Goal: Entertainment & Leisure: Browse casually

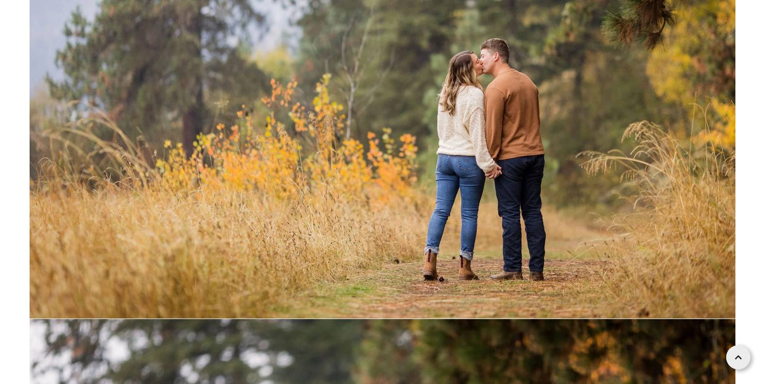
scroll to position [5183, 0]
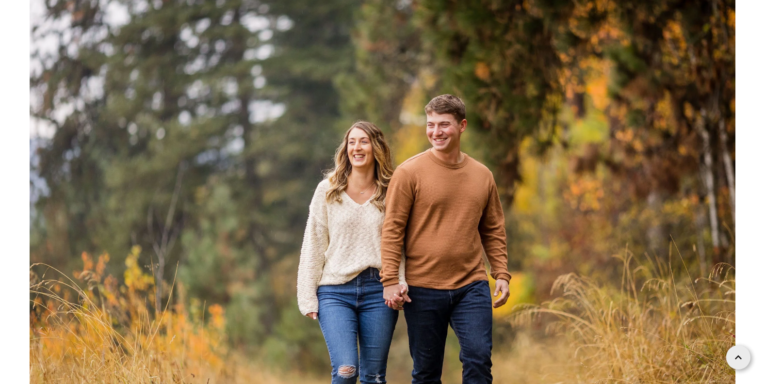
click at [472, 131] on img at bounding box center [383, 218] width 706 height 471
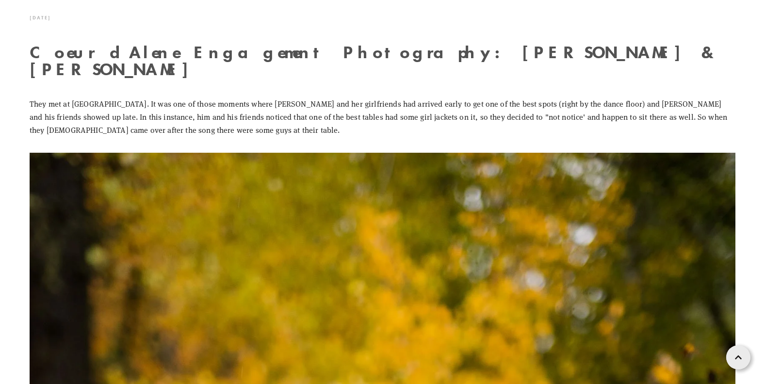
scroll to position [0, 0]
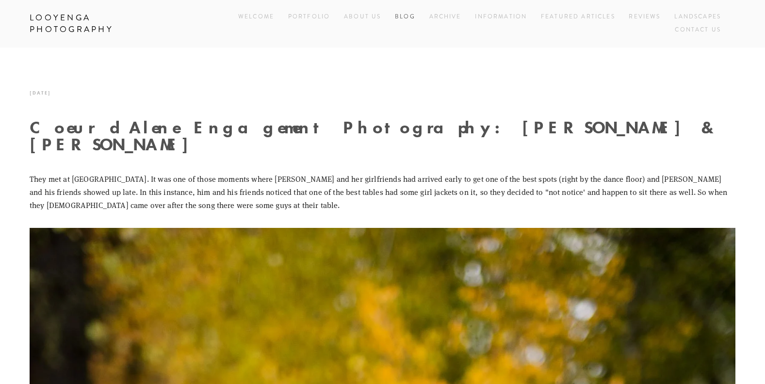
click at [398, 15] on link "Blog" at bounding box center [405, 17] width 20 height 13
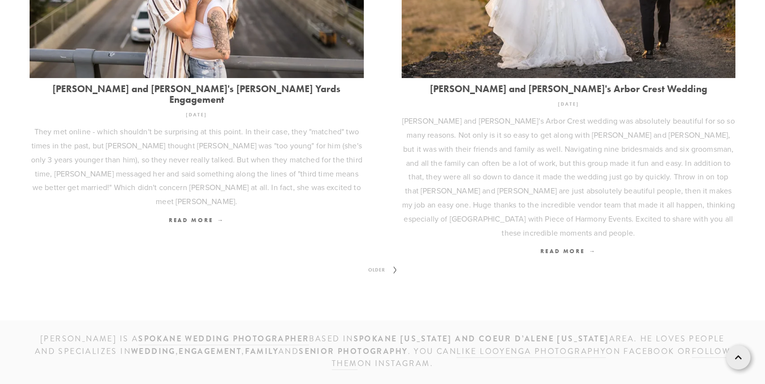
scroll to position [1305, 0]
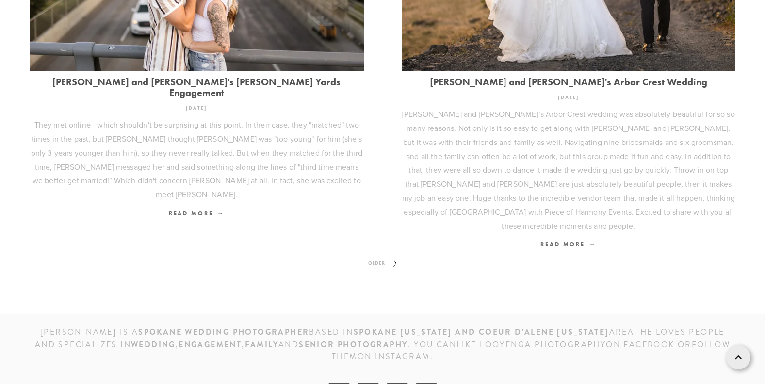
click at [382, 257] on span "Older" at bounding box center [376, 263] width 25 height 13
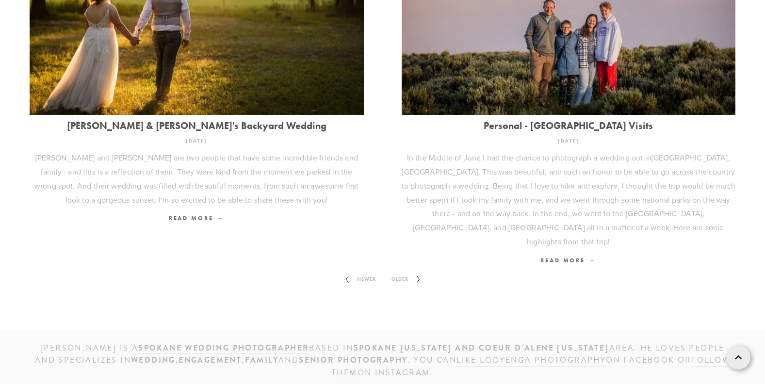
scroll to position [1263, 0]
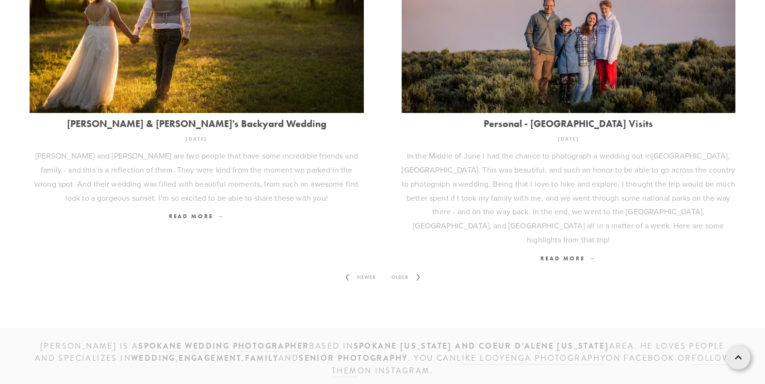
click at [404, 271] on span "Older" at bounding box center [400, 277] width 25 height 13
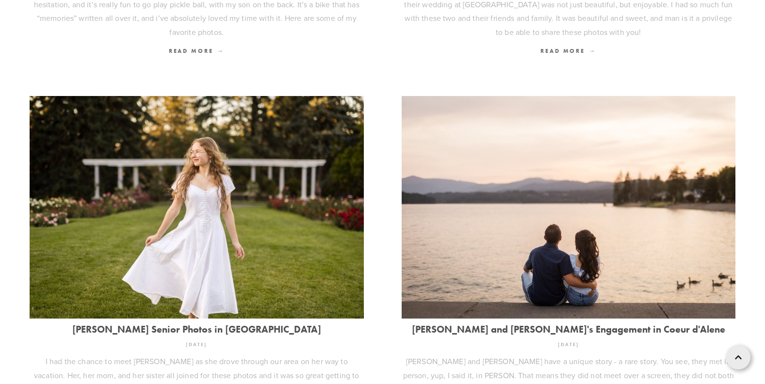
scroll to position [640, 0]
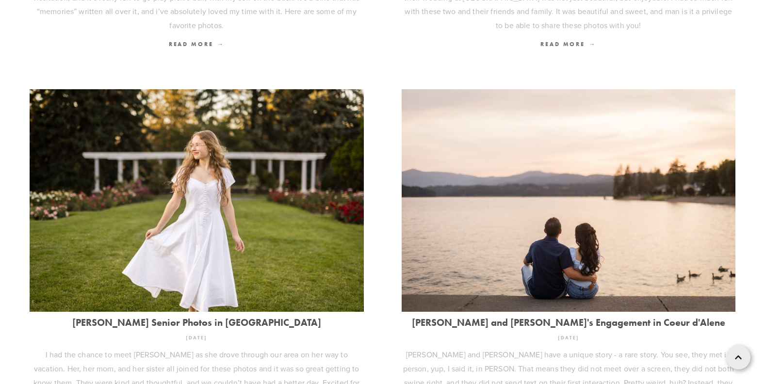
click at [618, 215] on img at bounding box center [569, 200] width 334 height 223
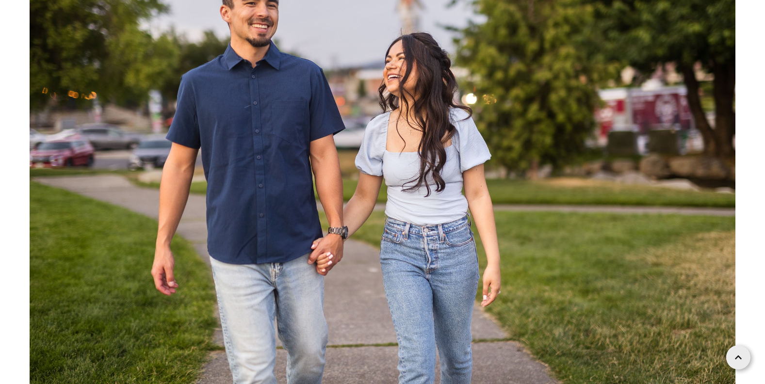
scroll to position [24467, 0]
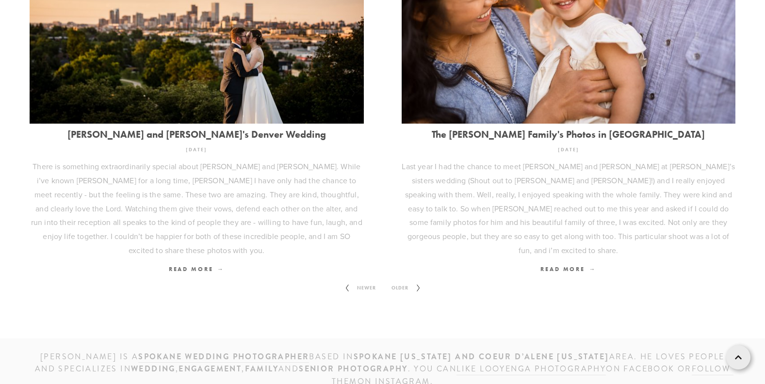
scroll to position [1244, 0]
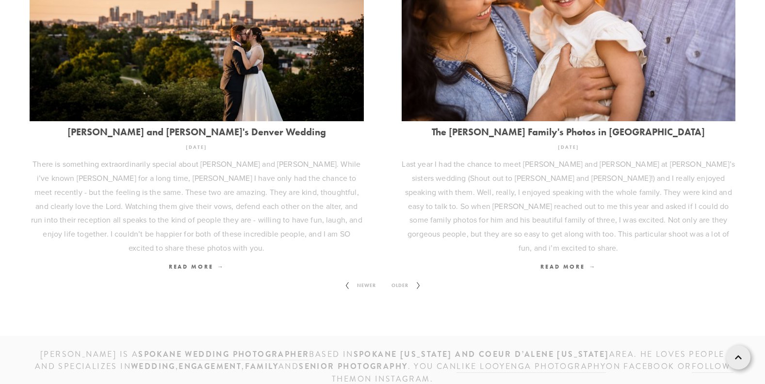
click at [408, 279] on span "Older" at bounding box center [400, 285] width 25 height 13
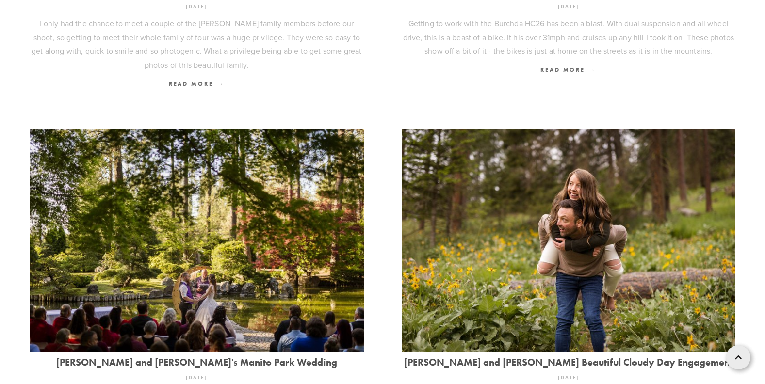
scroll to position [1019, 0]
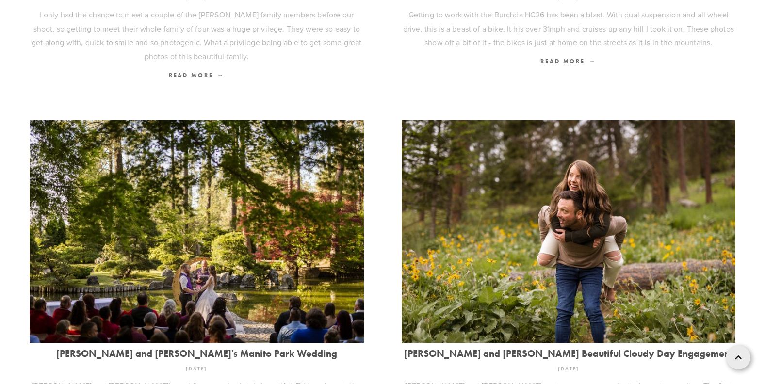
click at [628, 196] on img at bounding box center [569, 231] width 334 height 223
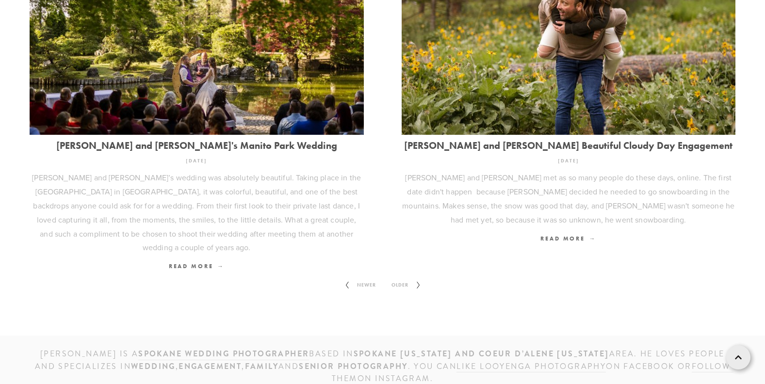
scroll to position [1236, 0]
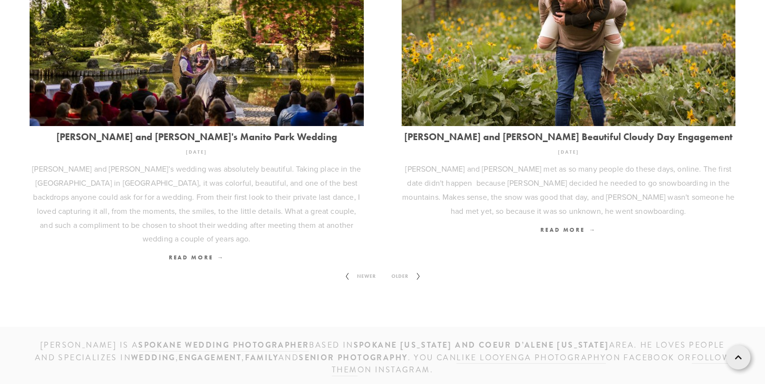
click at [400, 270] on span "Older" at bounding box center [400, 276] width 25 height 13
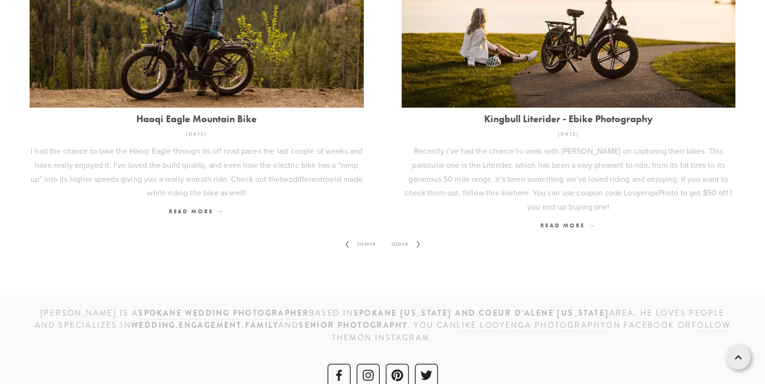
scroll to position [1221, 0]
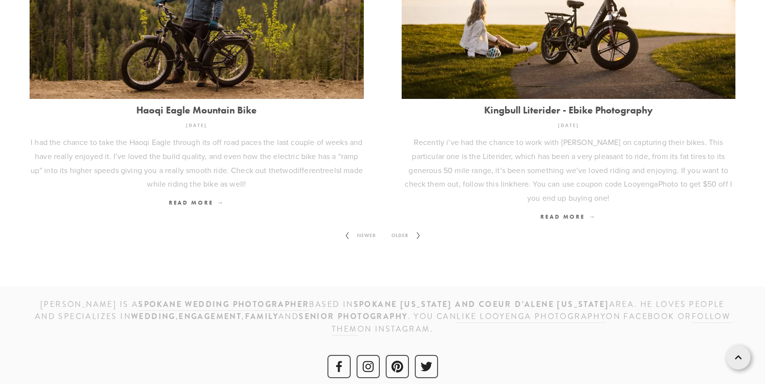
click at [401, 230] on span "Older" at bounding box center [400, 236] width 25 height 13
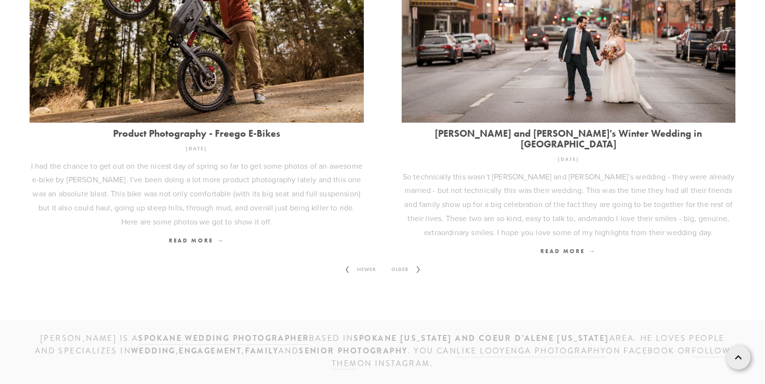
scroll to position [1319, 0]
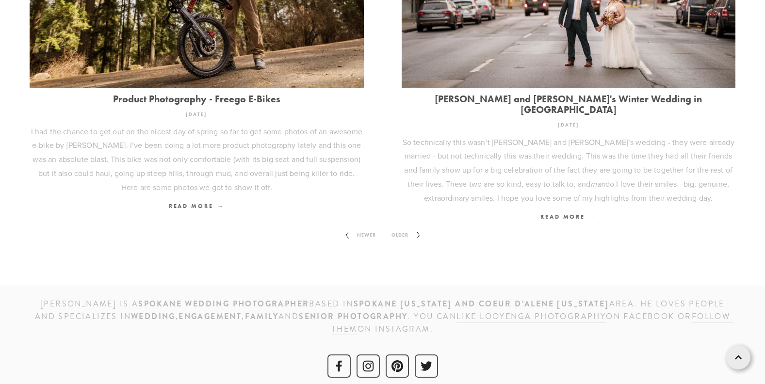
click at [397, 229] on span "Older" at bounding box center [400, 235] width 25 height 13
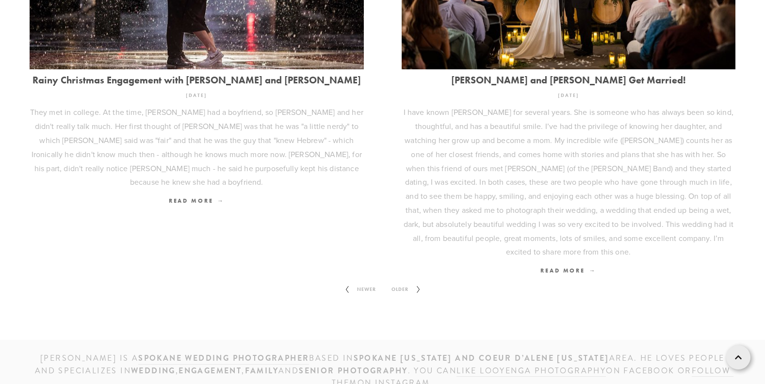
scroll to position [1365, 0]
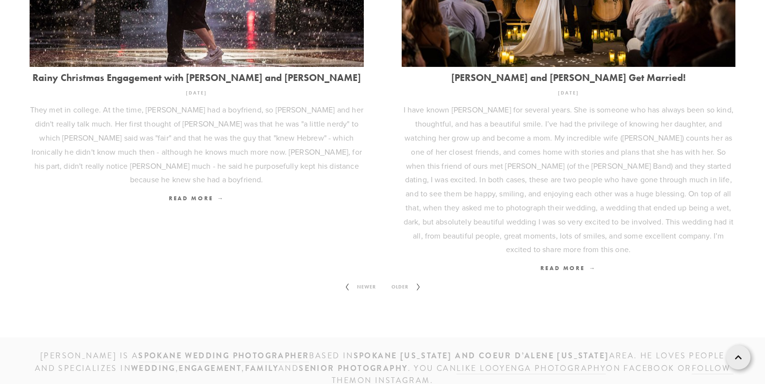
click at [404, 281] on span "Older" at bounding box center [400, 287] width 25 height 13
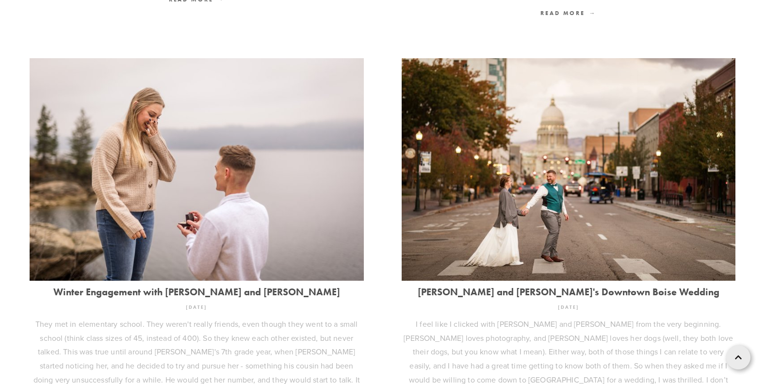
scroll to position [1115, 0]
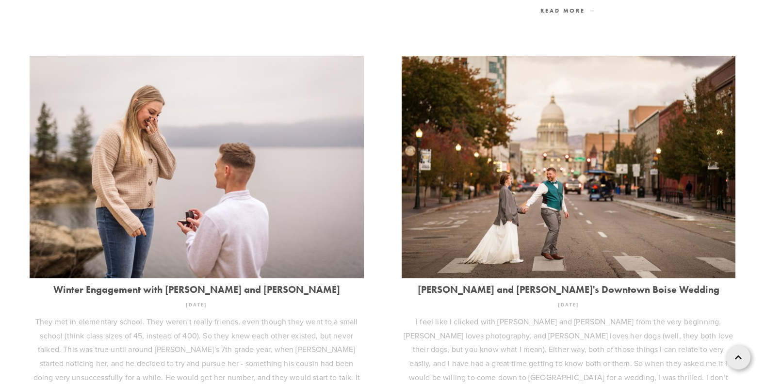
click at [200, 159] on img at bounding box center [197, 167] width 334 height 223
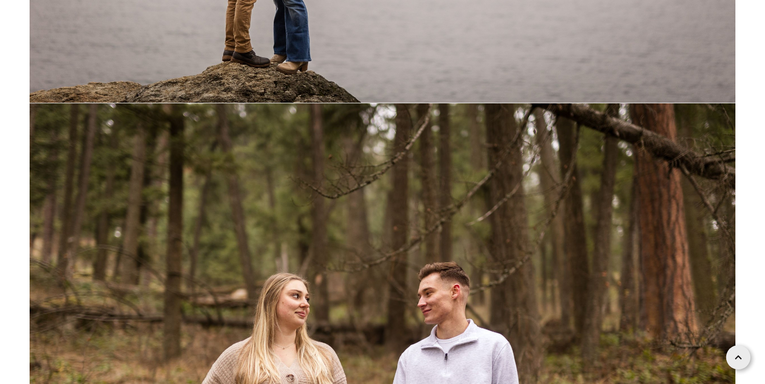
scroll to position [13148, 0]
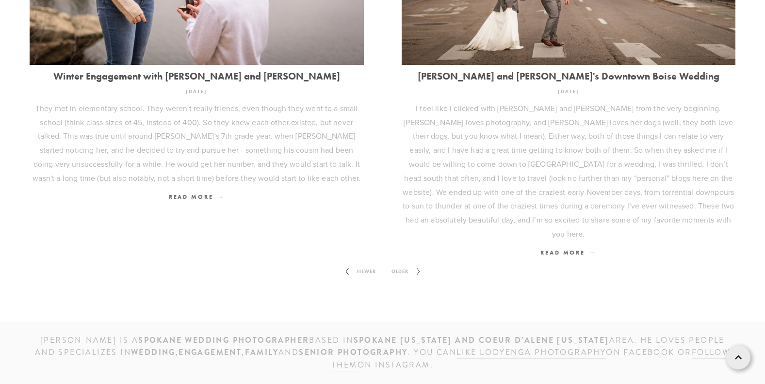
scroll to position [1332, 0]
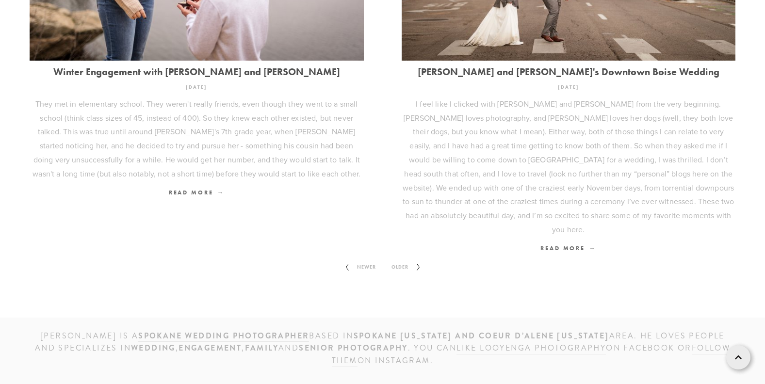
click at [407, 261] on span "Older" at bounding box center [400, 267] width 25 height 13
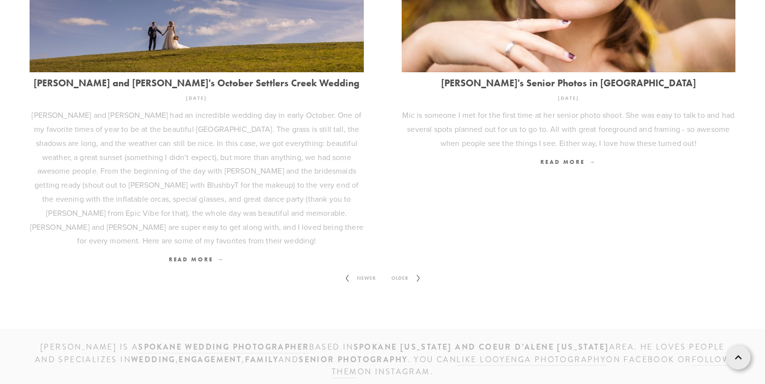
scroll to position [1370, 0]
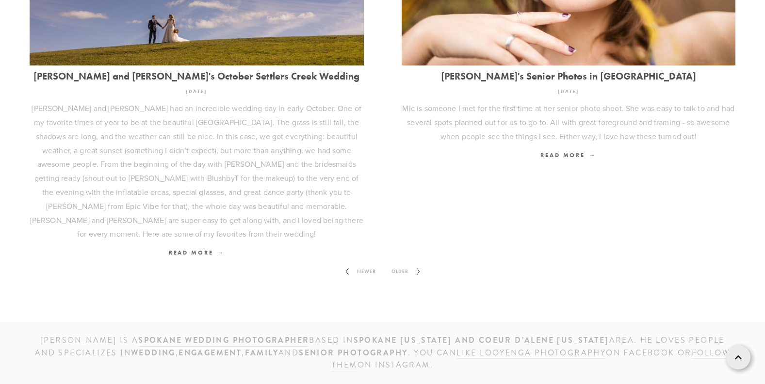
click at [398, 265] on span "Older" at bounding box center [400, 271] width 25 height 13
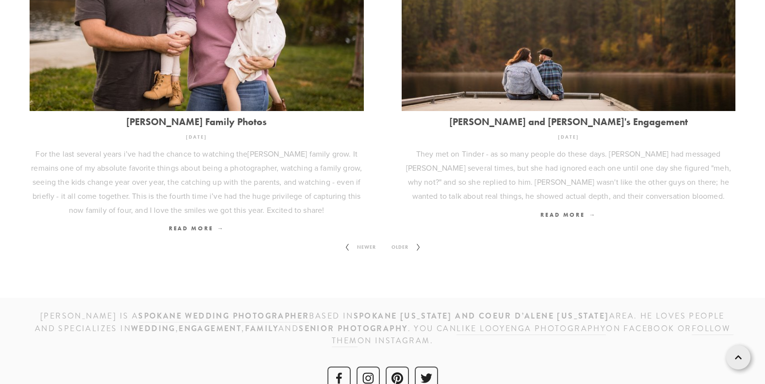
scroll to position [1249, 0]
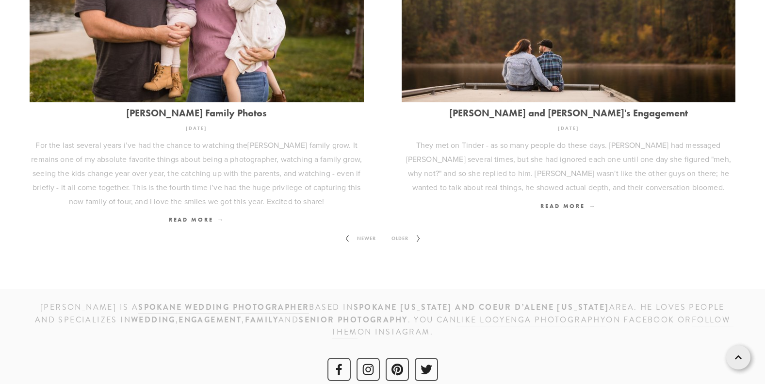
click at [400, 232] on span "Older" at bounding box center [400, 238] width 25 height 13
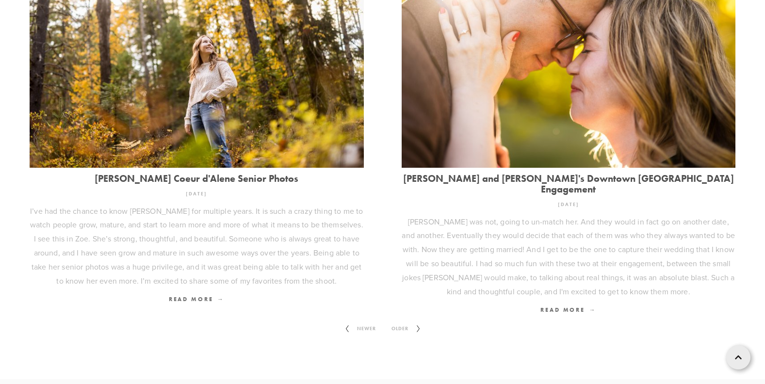
scroll to position [1244, 0]
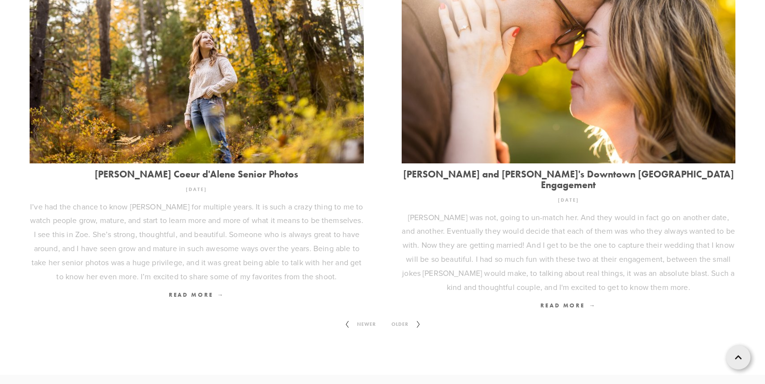
click at [403, 318] on span "Older" at bounding box center [400, 324] width 25 height 13
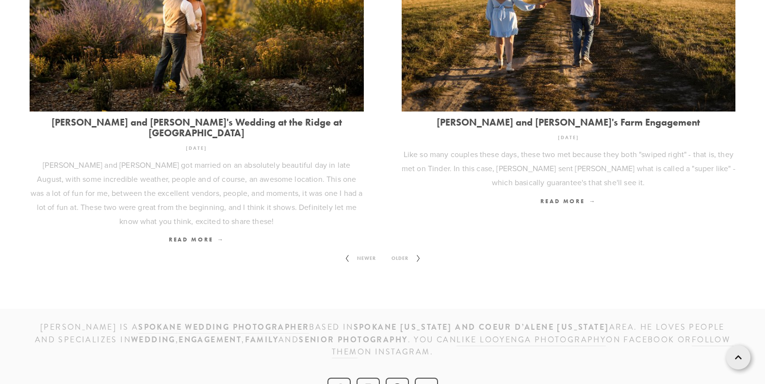
scroll to position [1315, 0]
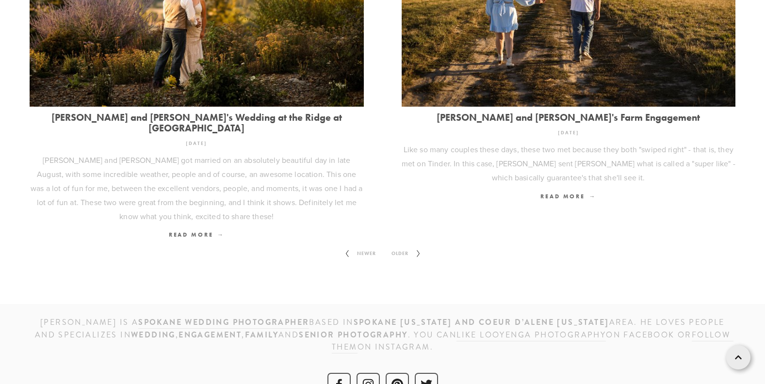
click at [401, 247] on span "Older" at bounding box center [400, 253] width 25 height 13
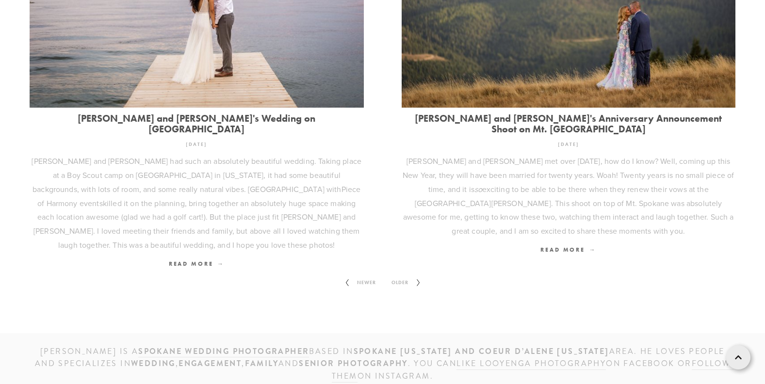
scroll to position [1305, 0]
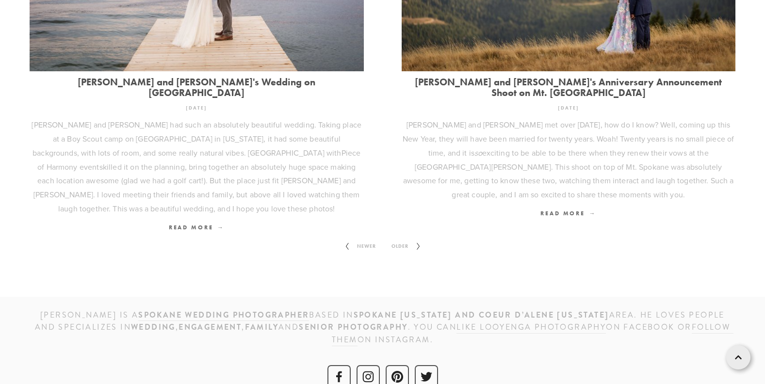
click at [400, 240] on span "Older" at bounding box center [400, 246] width 25 height 13
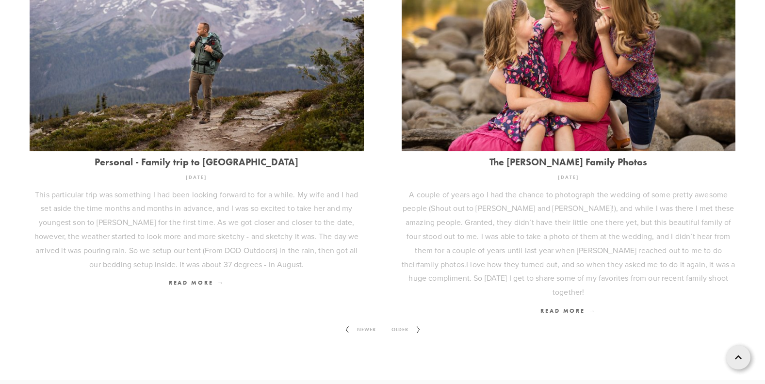
scroll to position [1339, 0]
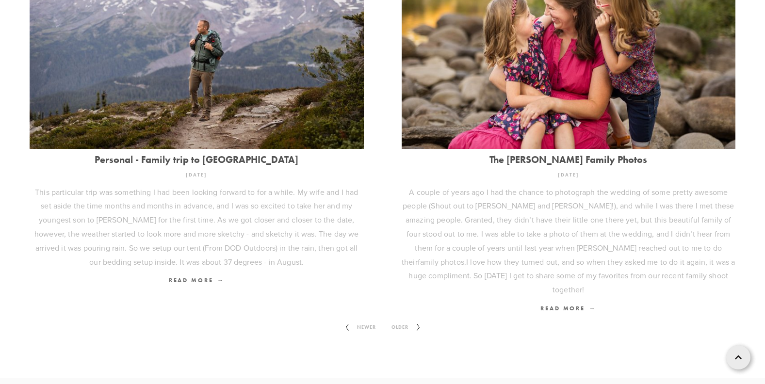
click at [398, 321] on span "Older" at bounding box center [400, 327] width 25 height 13
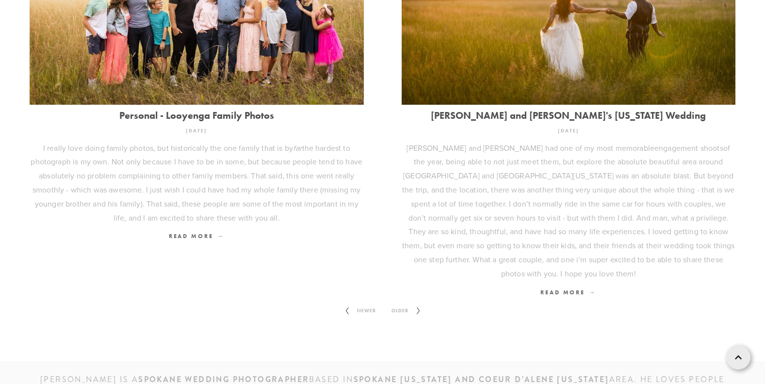
scroll to position [1309, 0]
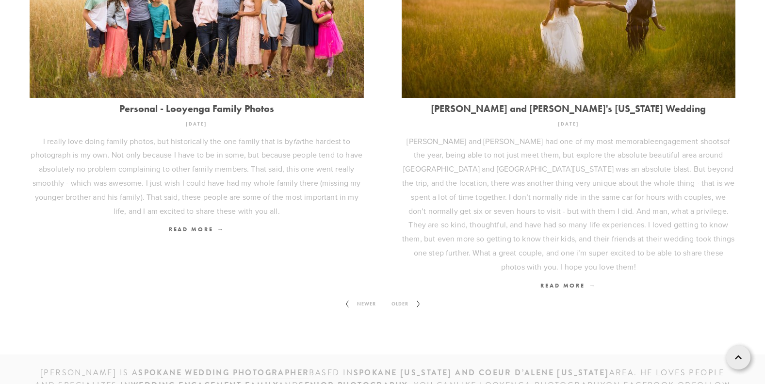
click at [395, 298] on span "Older" at bounding box center [400, 304] width 25 height 13
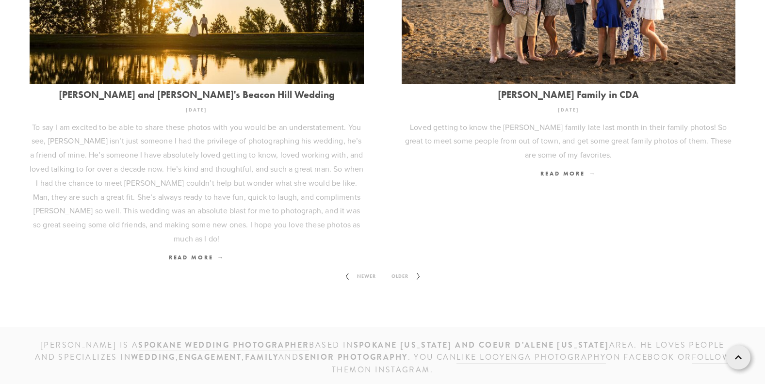
scroll to position [1361, 0]
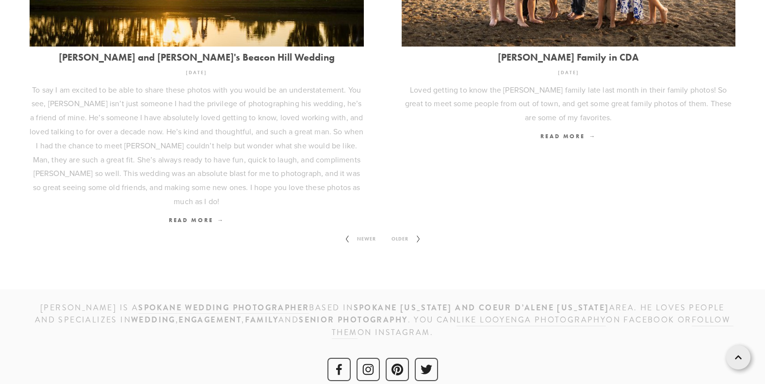
click at [403, 233] on span "Older" at bounding box center [400, 239] width 25 height 13
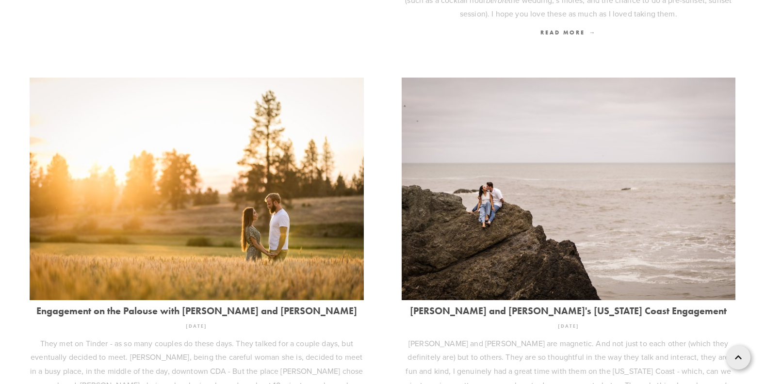
scroll to position [1120, 0]
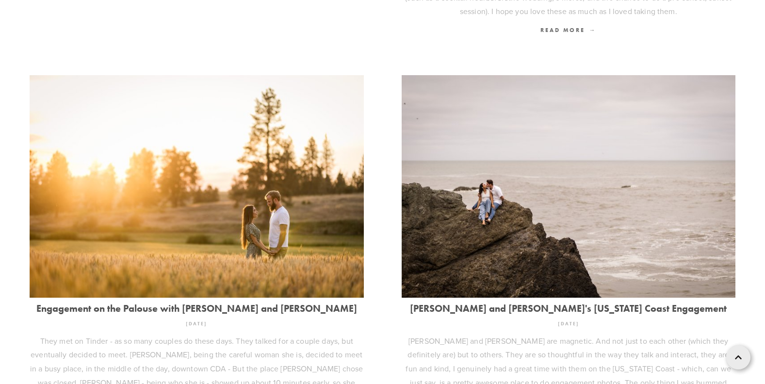
click at [532, 206] on img at bounding box center [569, 186] width 334 height 223
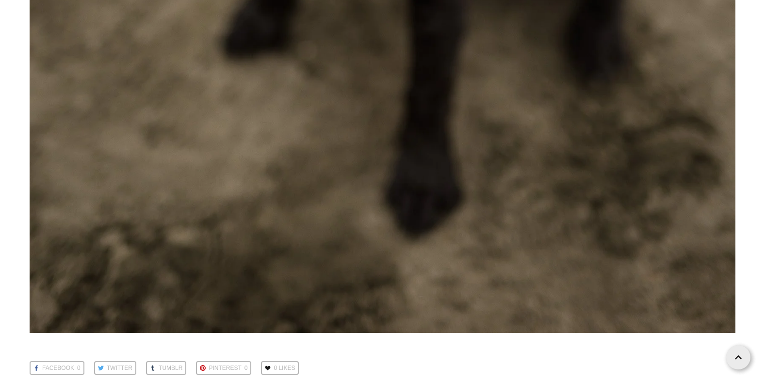
scroll to position [20538, 0]
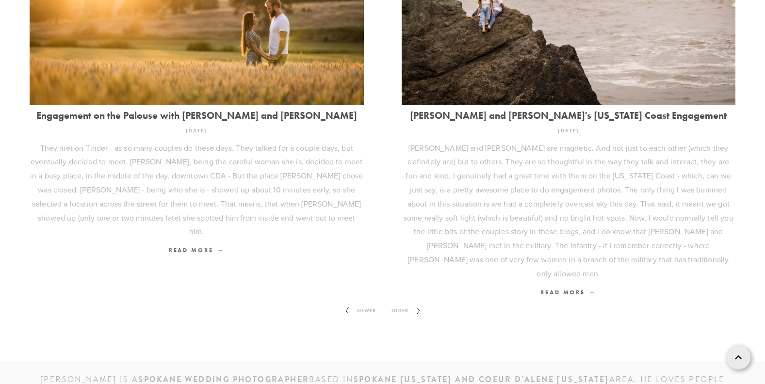
scroll to position [1323, 0]
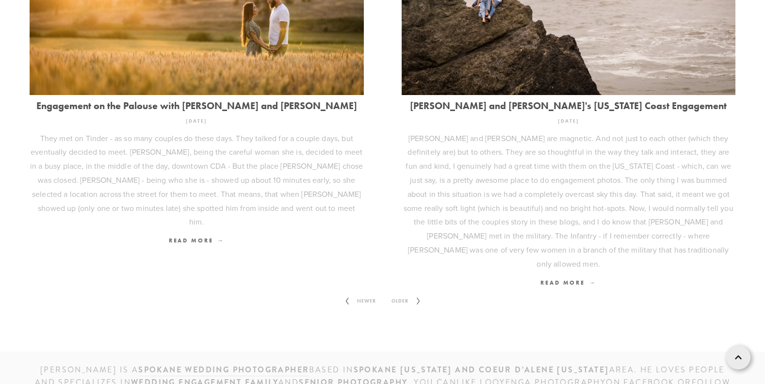
click at [393, 295] on span "Older" at bounding box center [400, 301] width 25 height 13
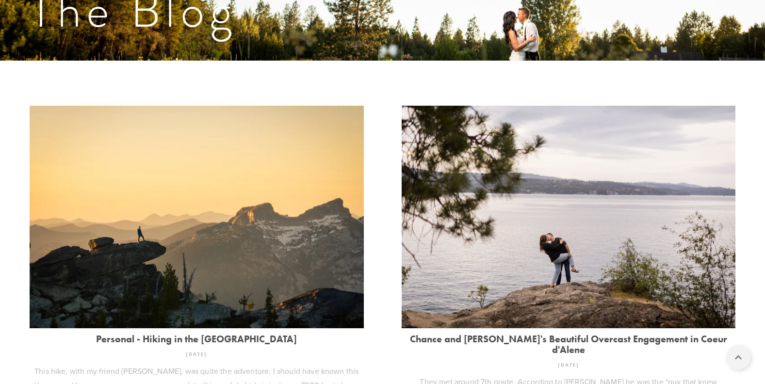
scroll to position [231, 0]
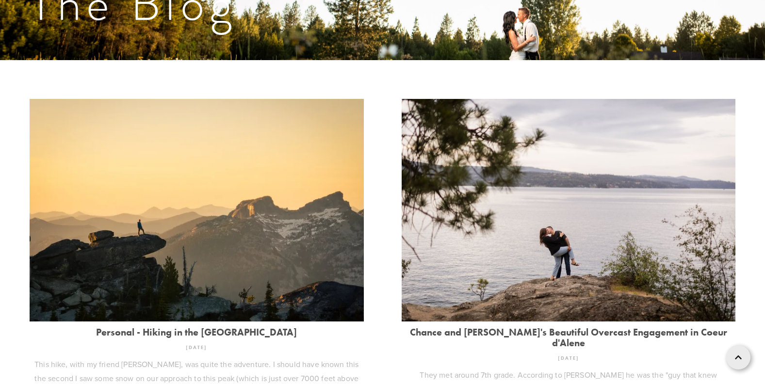
click at [612, 172] on img at bounding box center [569, 210] width 334 height 223
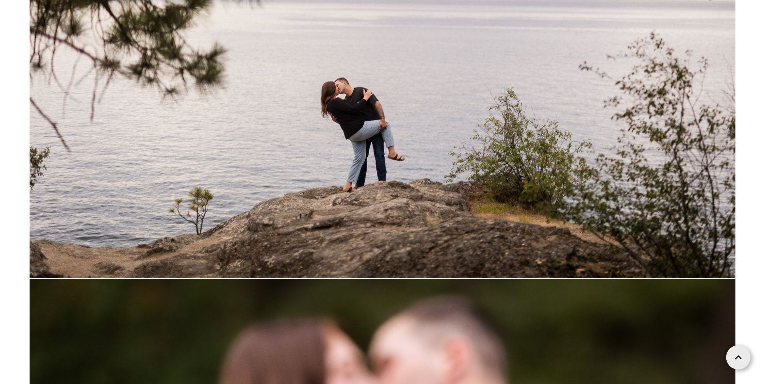
scroll to position [11817, 0]
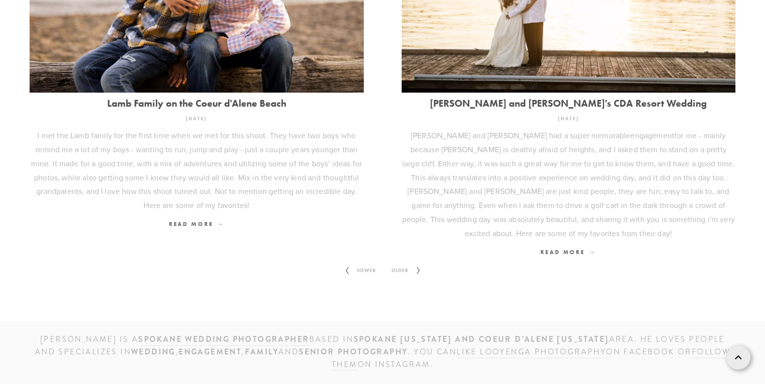
scroll to position [1375, 0]
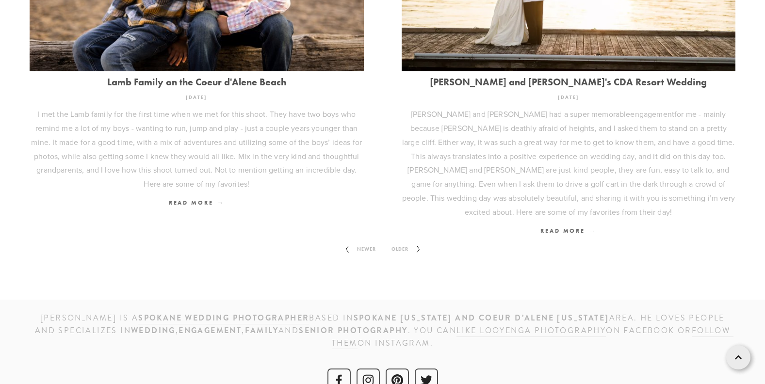
click at [399, 243] on span "Older" at bounding box center [400, 249] width 25 height 13
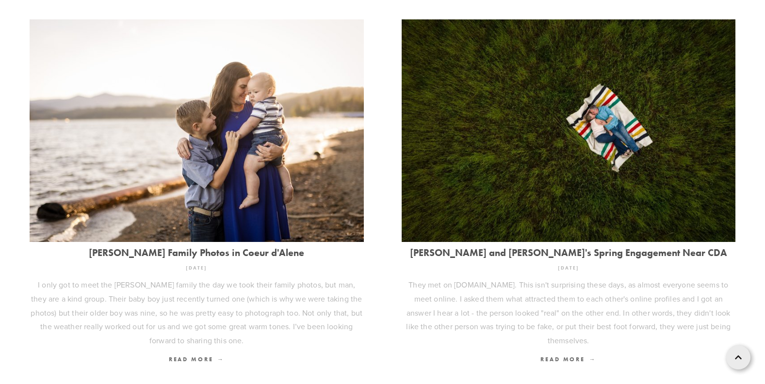
scroll to position [702, 0]
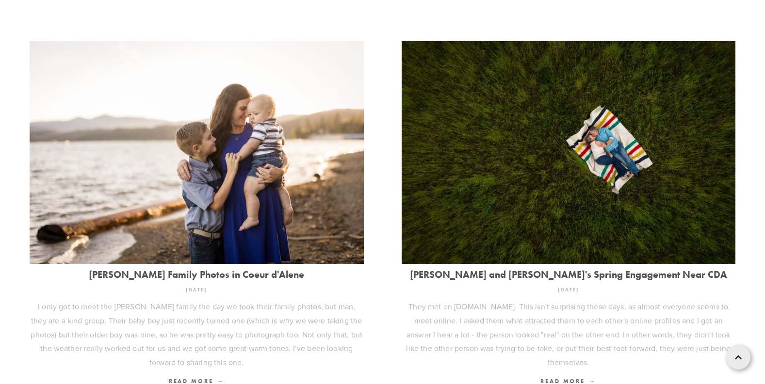
click at [595, 111] on img at bounding box center [569, 152] width 334 height 250
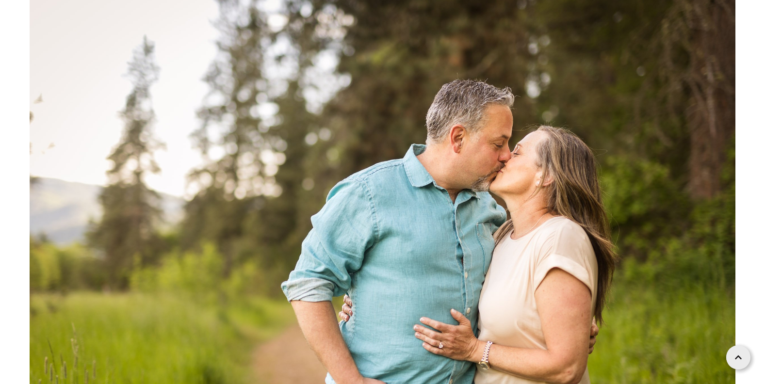
scroll to position [214, 0]
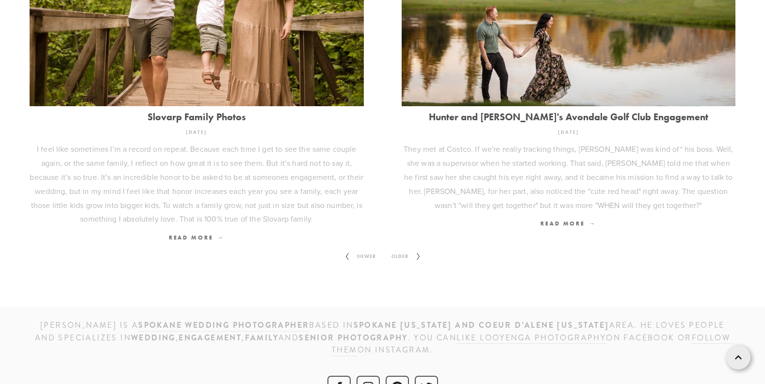
scroll to position [1263, 0]
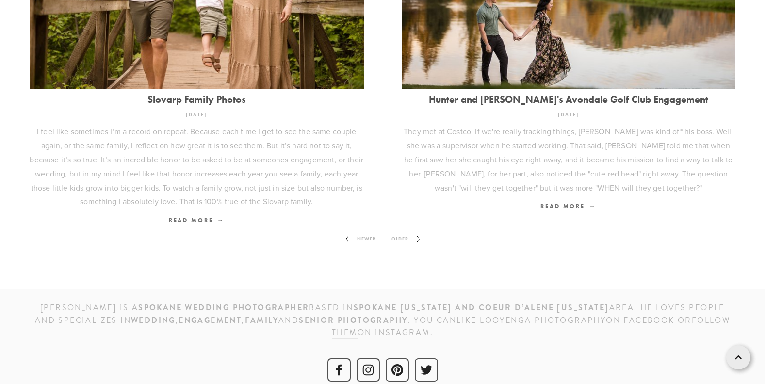
click at [399, 233] on span "Older" at bounding box center [400, 239] width 25 height 13
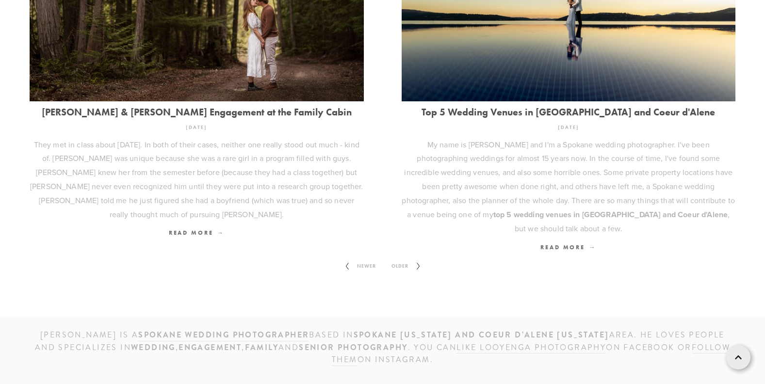
scroll to position [1317, 0]
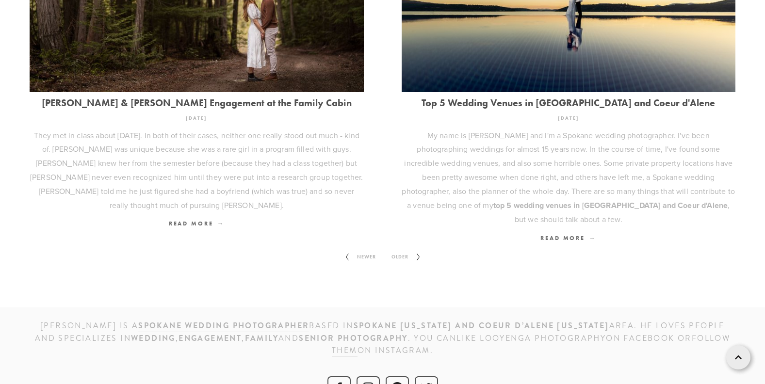
click at [400, 251] on span "Older" at bounding box center [400, 257] width 25 height 13
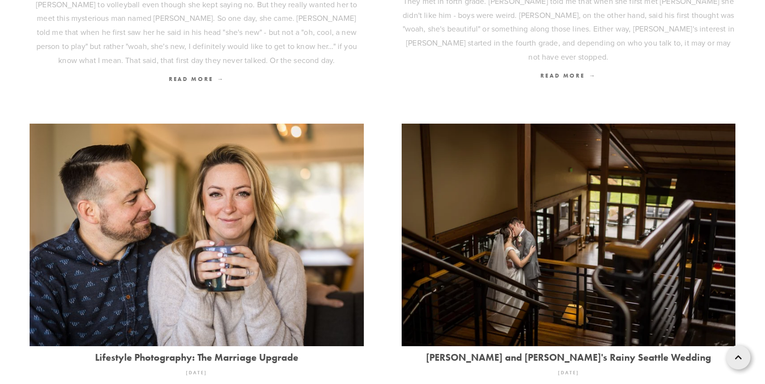
scroll to position [1016, 0]
